Goal: Task Accomplishment & Management: Manage account settings

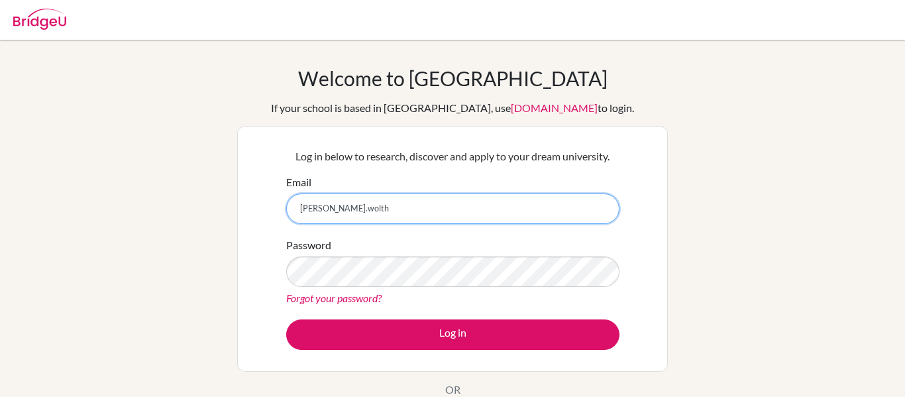
click at [361, 193] on input "[PERSON_NAME].wolth" at bounding box center [452, 208] width 333 height 30
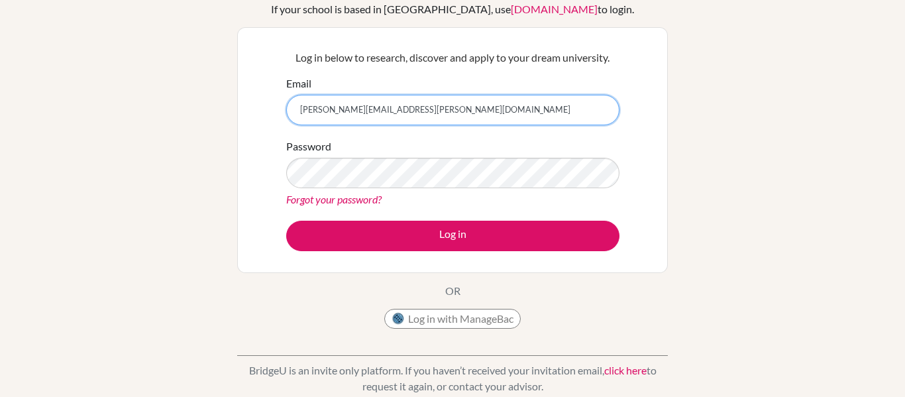
type input "[PERSON_NAME][EMAIL_ADDRESS][PERSON_NAME][DOMAIN_NAME]"
click at [451, 218] on form "Email [PERSON_NAME][EMAIL_ADDRESS][PERSON_NAME][DOMAIN_NAME] Password Forgot yo…" at bounding box center [452, 164] width 333 height 176
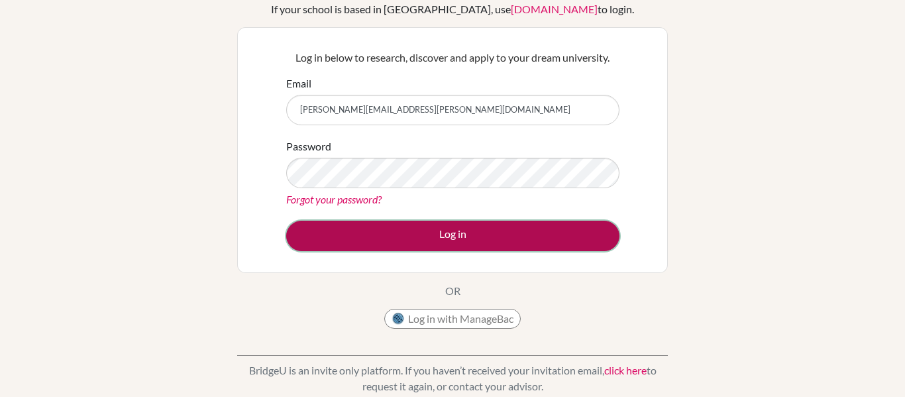
click at [452, 246] on button "Log in" at bounding box center [452, 236] width 333 height 30
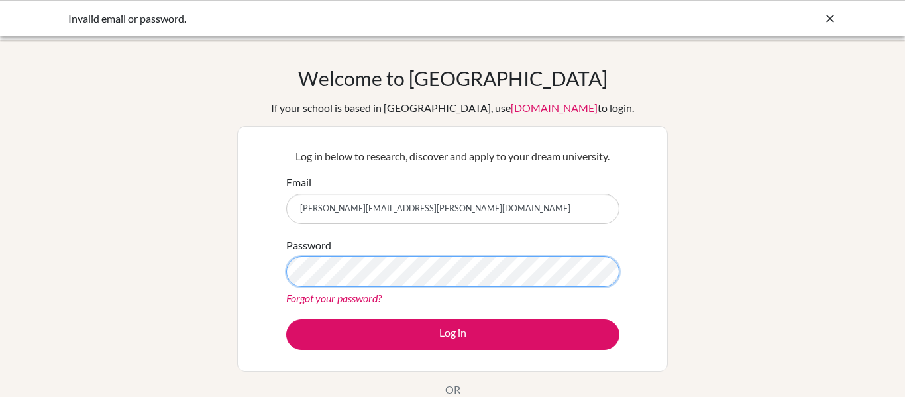
click at [286, 319] on button "Log in" at bounding box center [452, 334] width 333 height 30
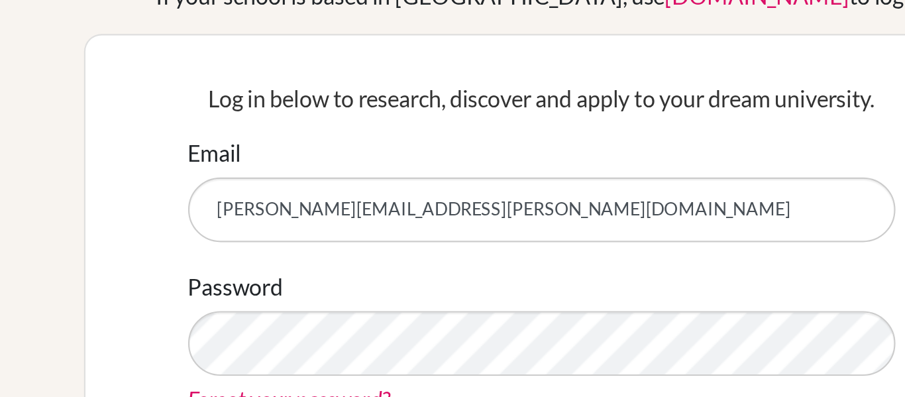
click at [310, 209] on input "Molly.wolthuis@students.hope.edu.kh" at bounding box center [452, 208] width 333 height 30
click at [307, 209] on input "Molly.wolthuis@students.hope.edu.kh" at bounding box center [452, 208] width 333 height 30
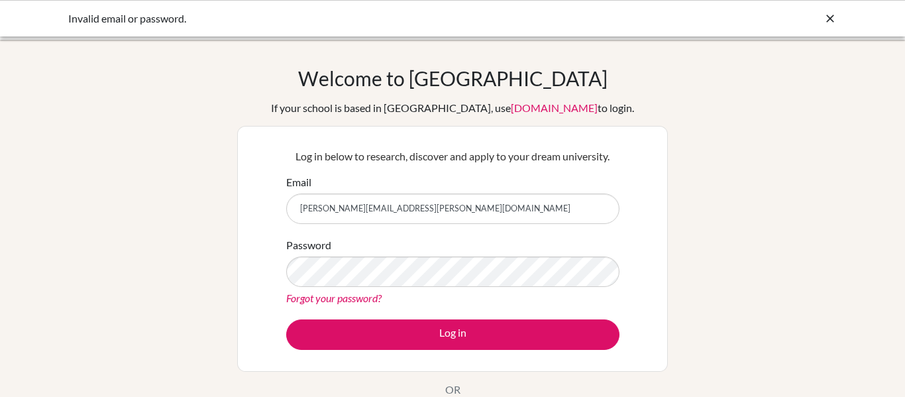
type input "[PERSON_NAME][EMAIL_ADDRESS][PERSON_NAME][DOMAIN_NAME]"
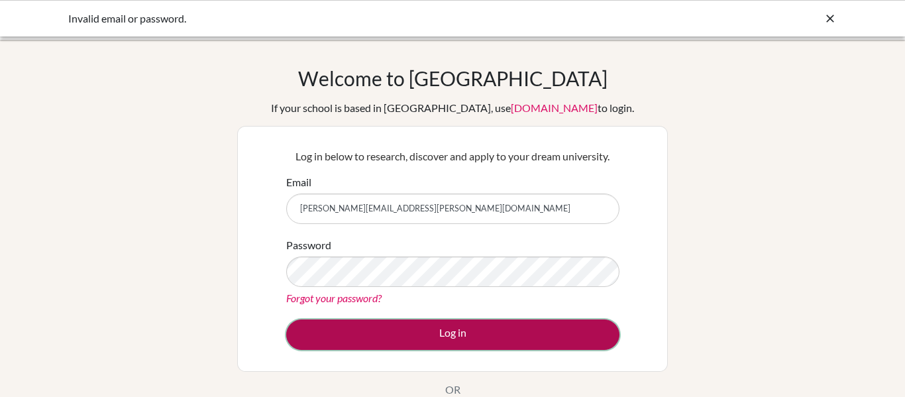
click at [411, 335] on button "Log in" at bounding box center [452, 334] width 333 height 30
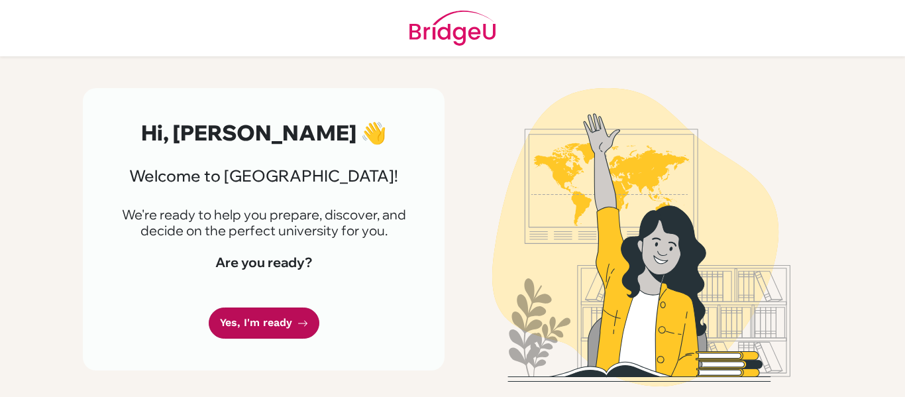
click at [267, 323] on link "Yes, I'm ready" at bounding box center [264, 322] width 111 height 31
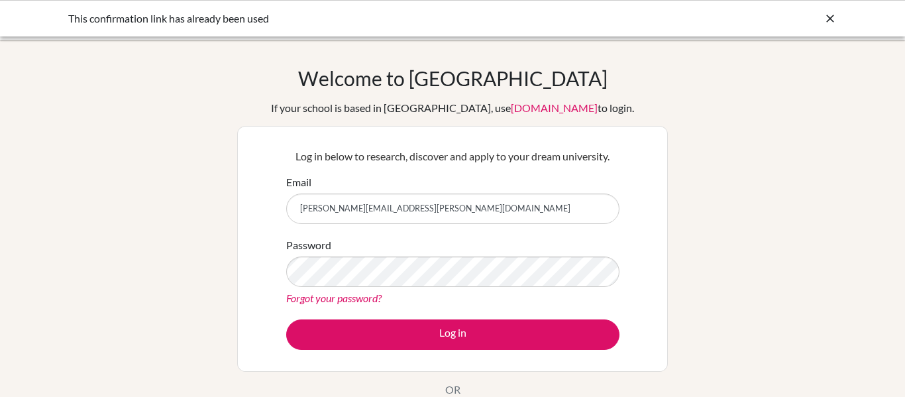
type input "[PERSON_NAME][EMAIL_ADDRESS][PERSON_NAME][DOMAIN_NAME]"
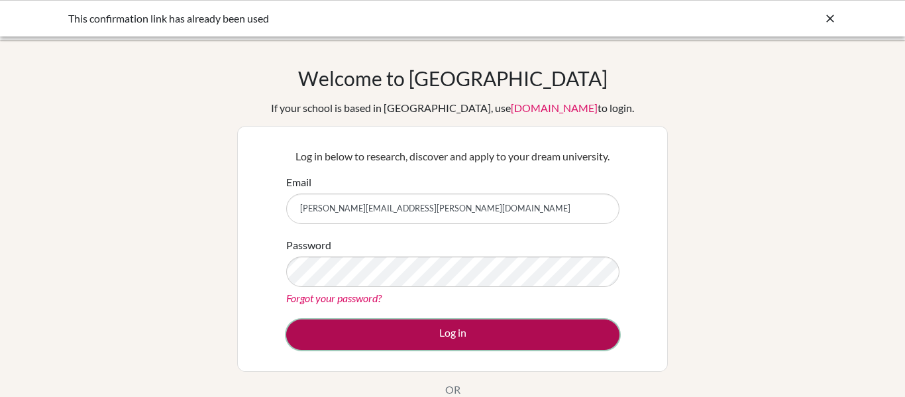
click at [513, 333] on button "Log in" at bounding box center [452, 334] width 333 height 30
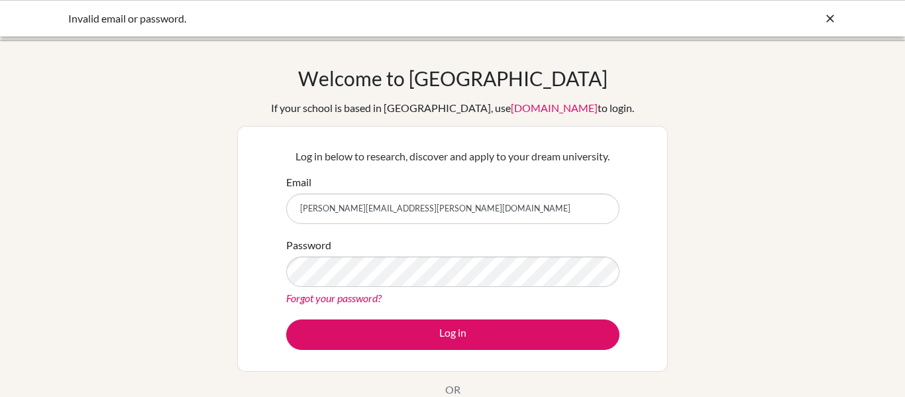
click at [828, 23] on icon at bounding box center [829, 18] width 13 height 13
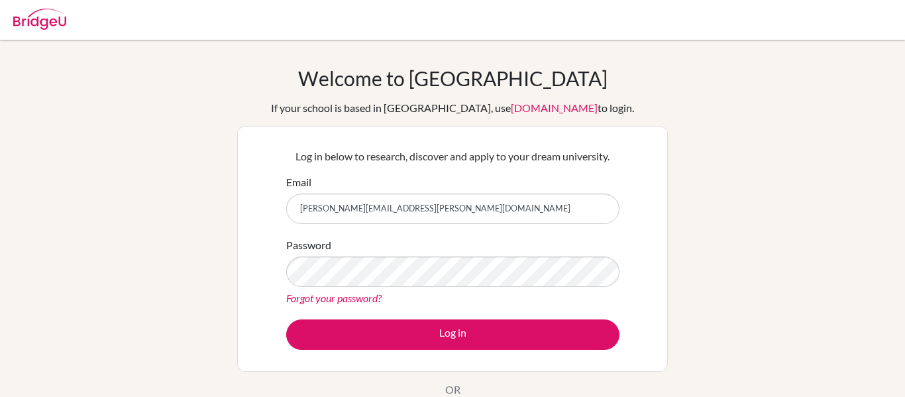
click at [343, 296] on link "Forgot your password?" at bounding box center [333, 298] width 95 height 13
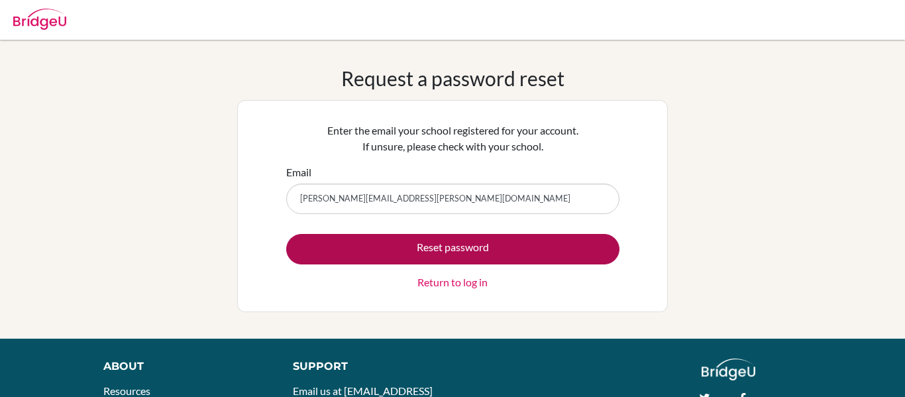
type input "[PERSON_NAME][EMAIL_ADDRESS][PERSON_NAME][DOMAIN_NAME]"
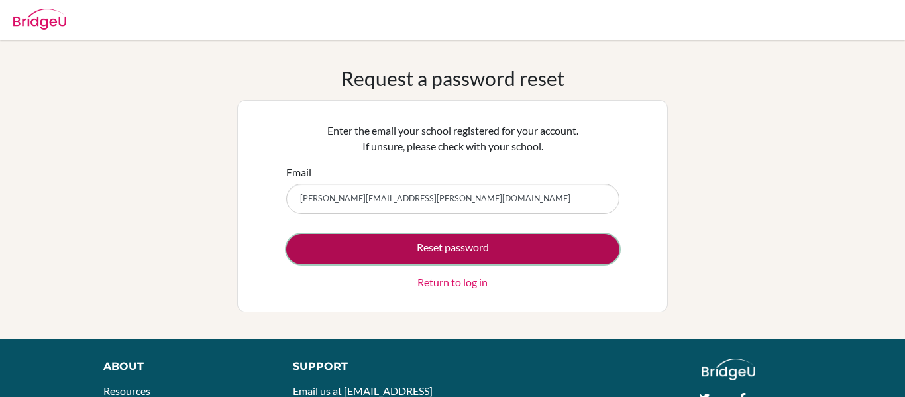
click at [465, 242] on button "Reset password" at bounding box center [452, 249] width 333 height 30
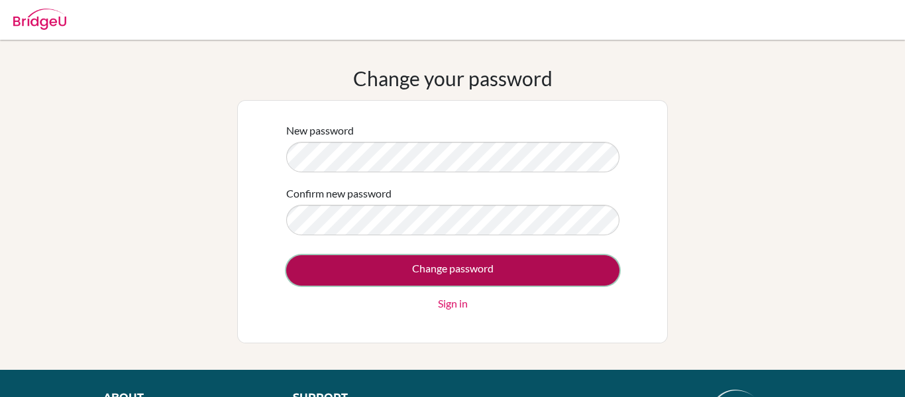
click at [425, 268] on input "Change password" at bounding box center [452, 270] width 333 height 30
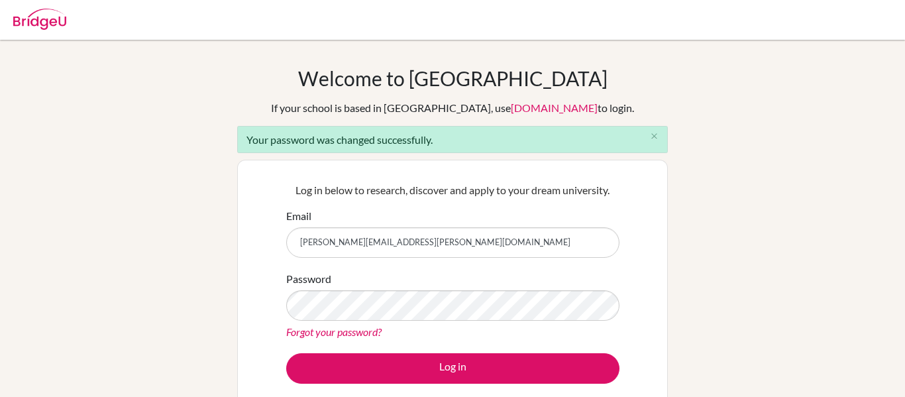
type input "[PERSON_NAME][EMAIL_ADDRESS][PERSON_NAME][DOMAIN_NAME]"
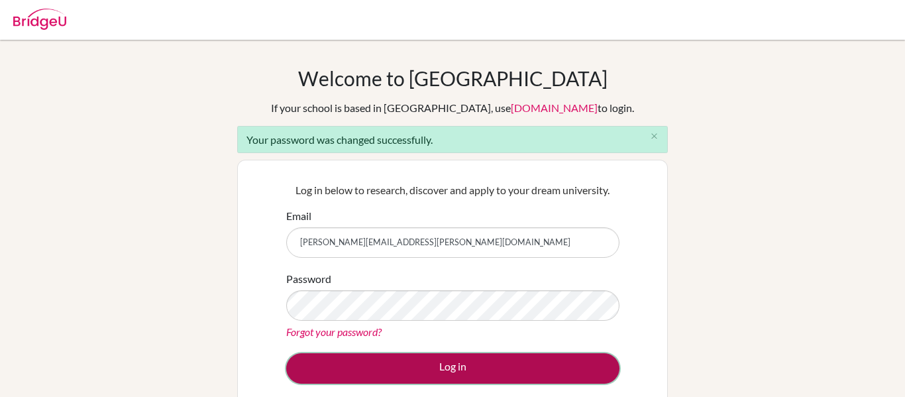
click at [492, 369] on button "Log in" at bounding box center [452, 368] width 333 height 30
